Goal: Transaction & Acquisition: Subscribe to service/newsletter

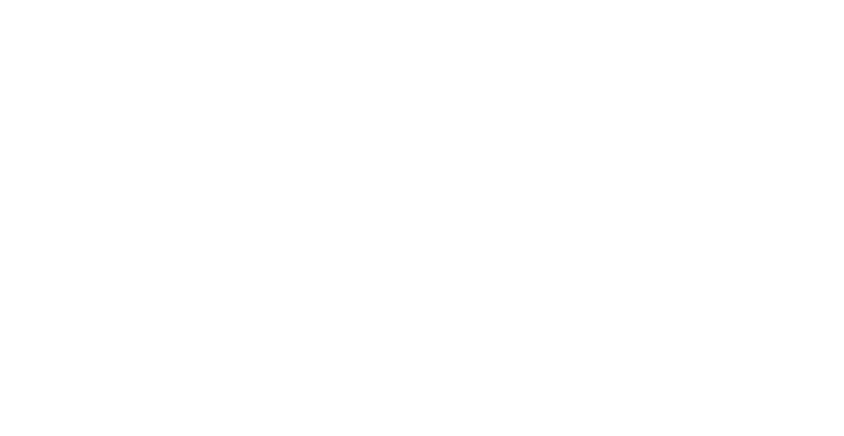
select select "+351"
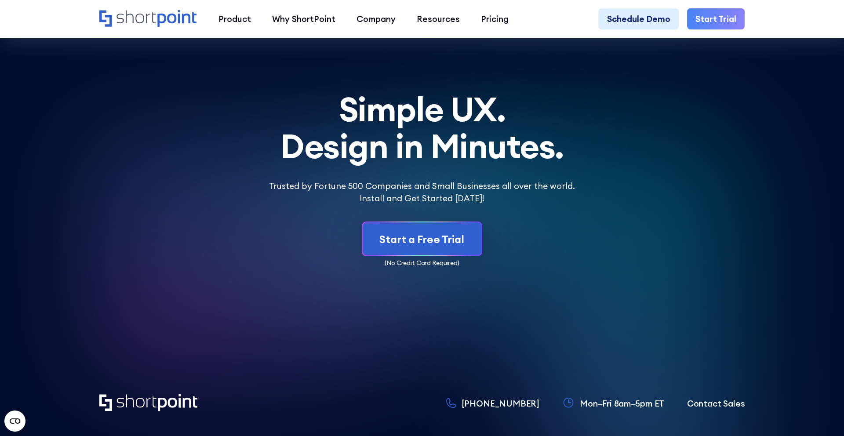
scroll to position [5240, 0]
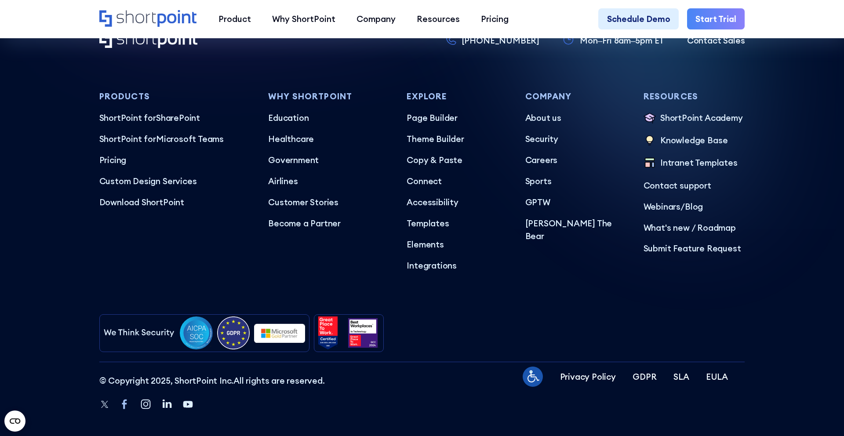
click at [119, 398] on icon "Facebook" at bounding box center [124, 404] width 13 height 13
